Goal: Find specific page/section: Find specific page/section

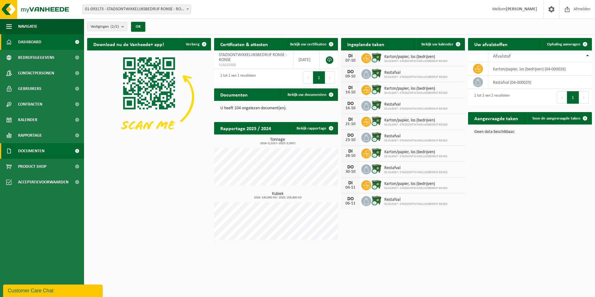
click at [57, 148] on link "Documenten" at bounding box center [42, 151] width 84 height 16
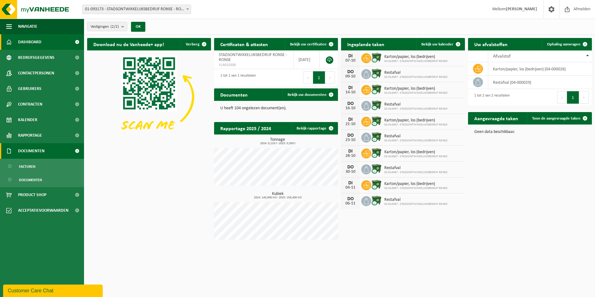
click at [75, 149] on span at bounding box center [77, 151] width 14 height 16
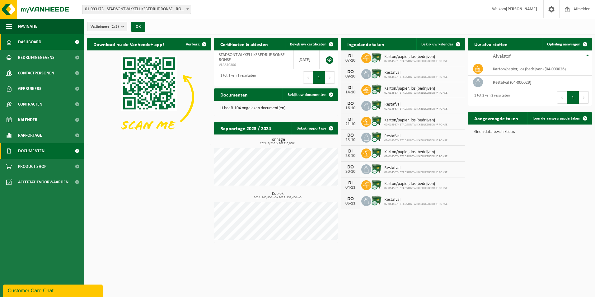
click at [73, 149] on span at bounding box center [77, 151] width 14 height 16
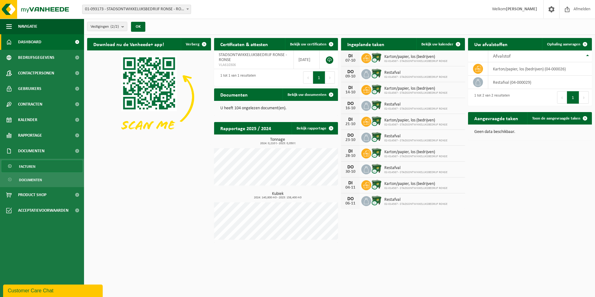
click at [52, 166] on link "Facturen" at bounding box center [42, 166] width 81 height 12
